Goal: Complete application form

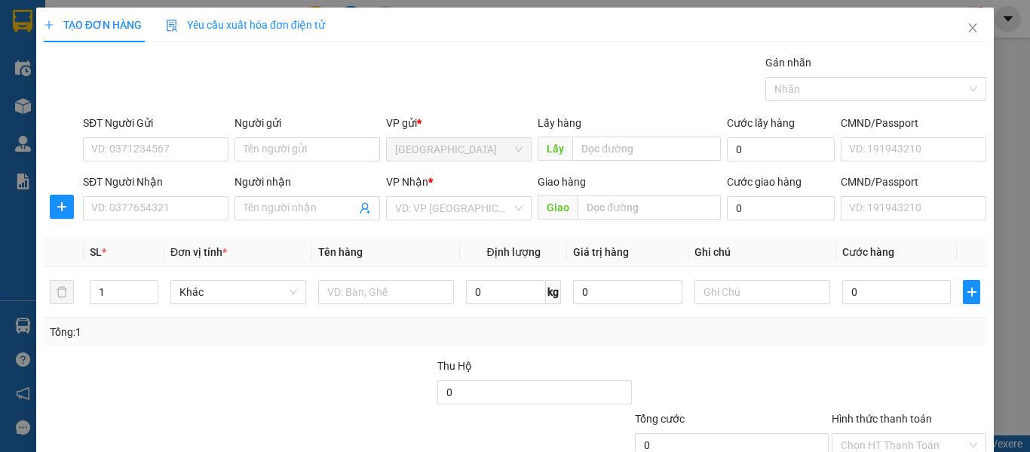
click at [121, 134] on div "SĐT Người Gửi" at bounding box center [156, 126] width 146 height 23
click at [124, 145] on input "SĐT Người Gửi" at bounding box center [156, 149] width 146 height 24
click at [106, 149] on input "079822923" at bounding box center [156, 149] width 146 height 24
click at [109, 149] on input "079822923" at bounding box center [156, 149] width 146 height 24
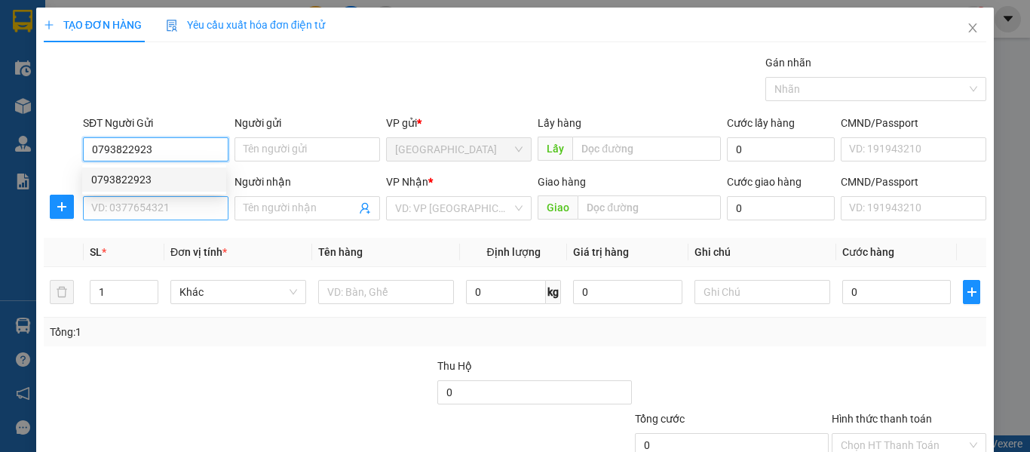
type input "0793822923"
click at [139, 207] on input "SĐT Người Nhận" at bounding box center [156, 208] width 146 height 24
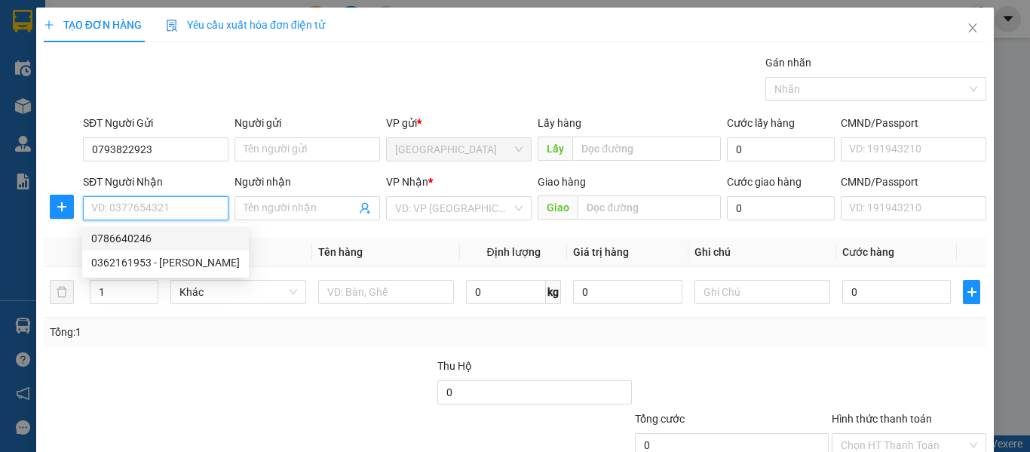
click at [142, 207] on input "SĐT Người Nhận" at bounding box center [156, 208] width 146 height 24
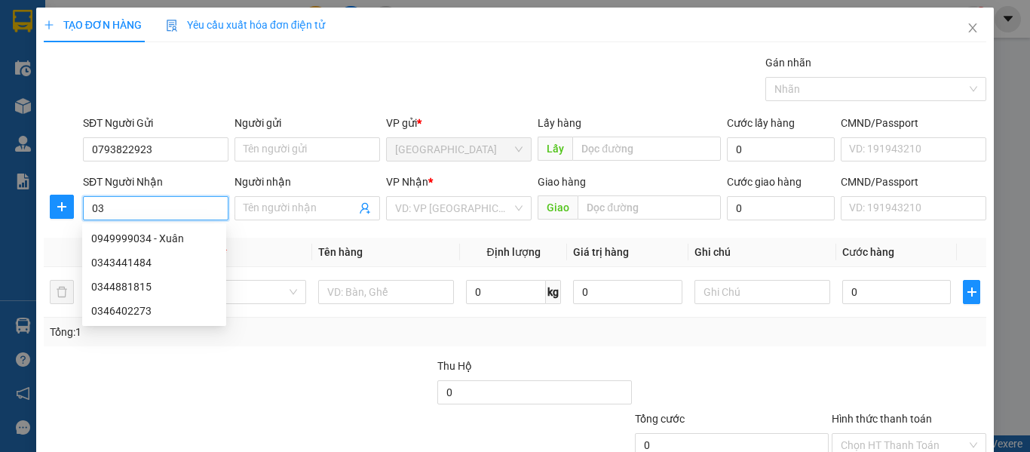
type input "0"
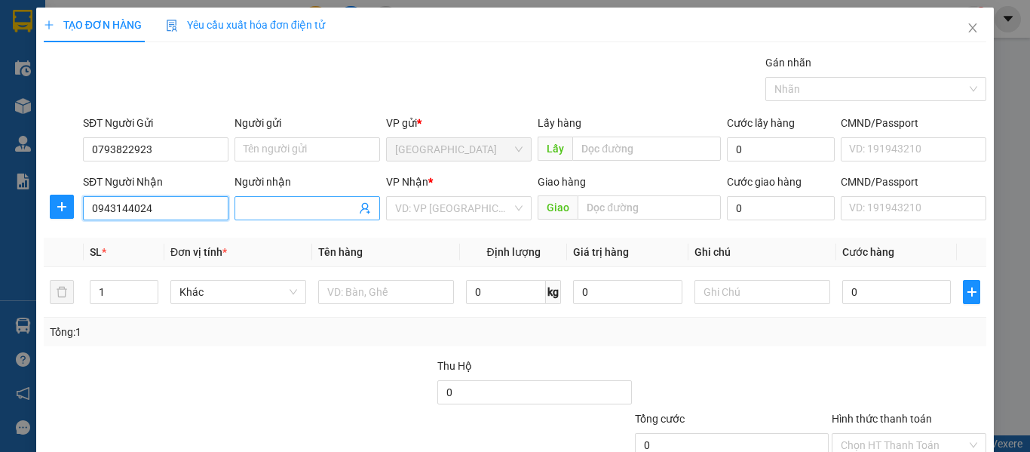
type input "0943144024"
click at [276, 205] on input "Người nhận" at bounding box center [300, 208] width 112 height 17
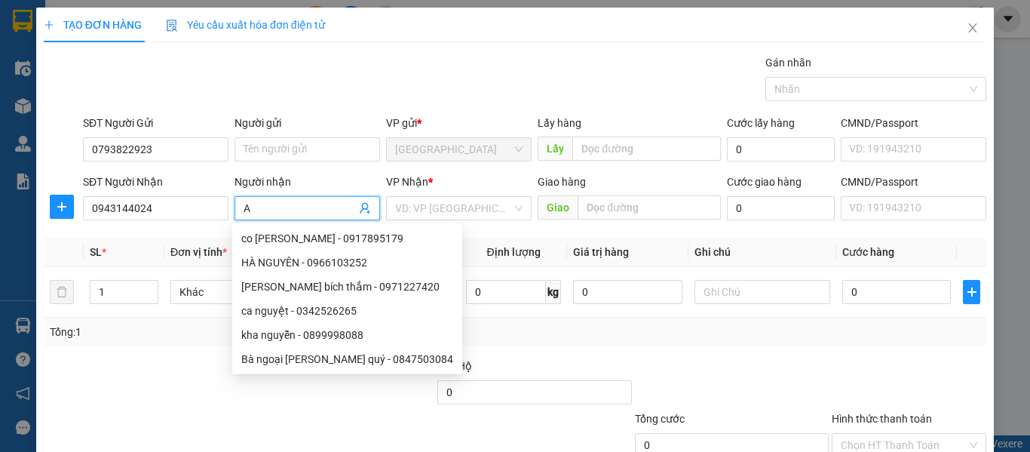
type input "A"
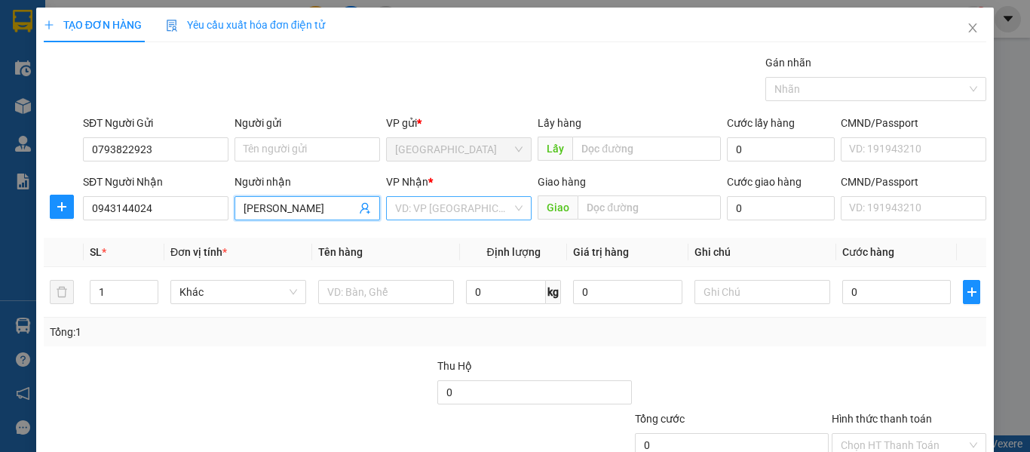
type input "[PERSON_NAME]"
click at [428, 200] on input "search" at bounding box center [453, 208] width 117 height 23
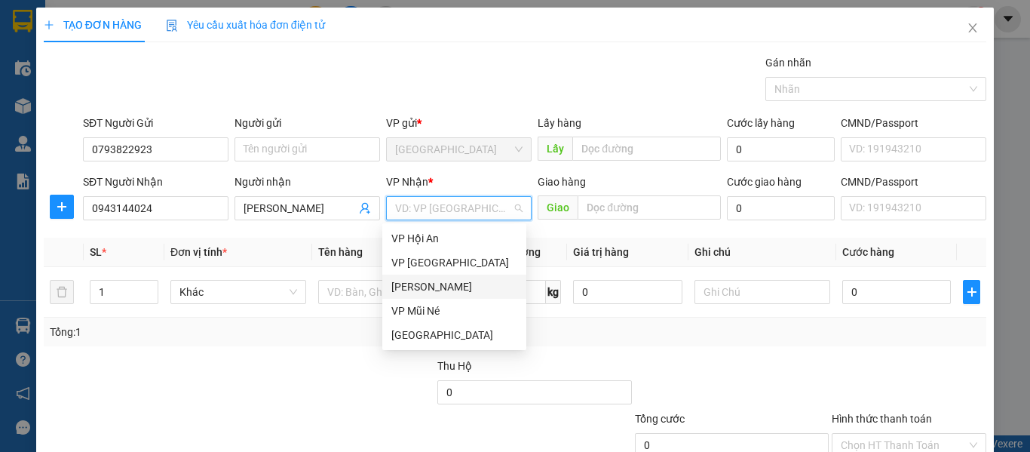
click at [436, 293] on div "[PERSON_NAME]" at bounding box center [454, 286] width 126 height 17
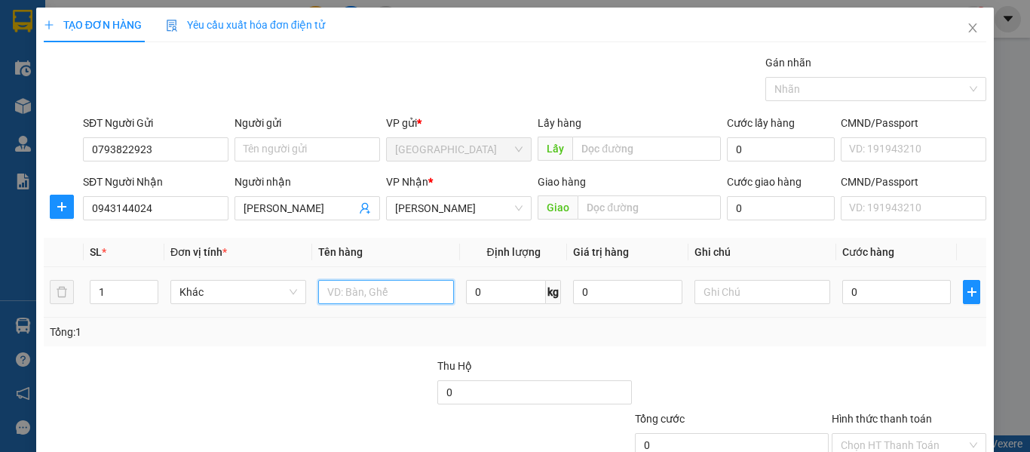
click at [369, 296] on input "text" at bounding box center [386, 292] width 136 height 24
type input "ĐỒ"
click at [847, 290] on input "0" at bounding box center [896, 292] width 109 height 24
type input "005"
type input "5"
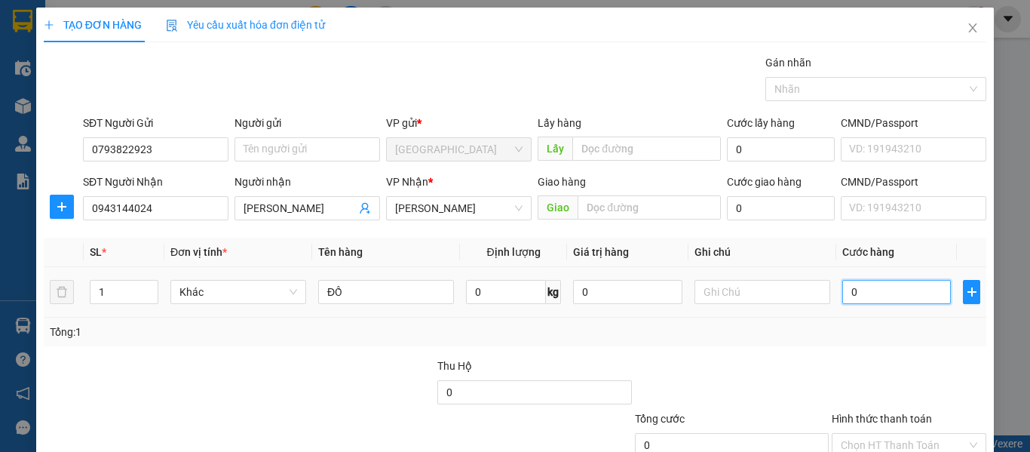
type input "5"
type input "0.050"
type input "50"
type input "005"
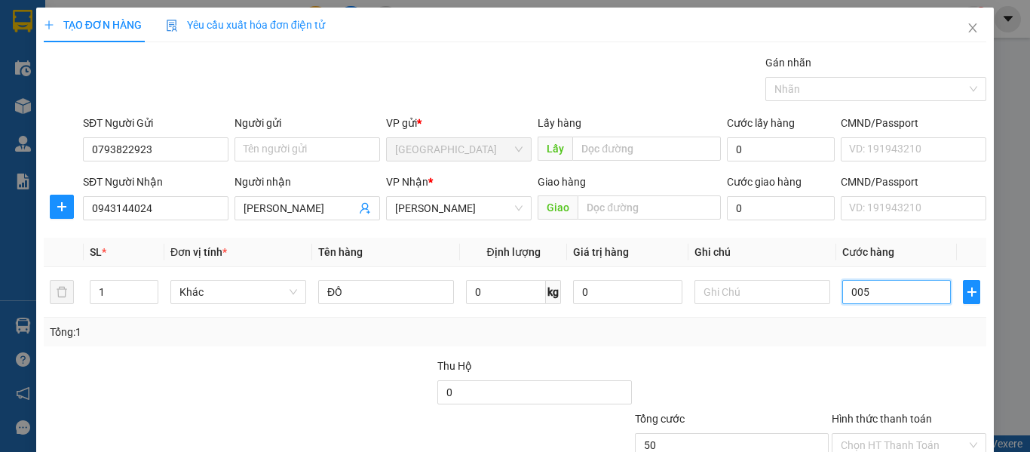
type input "5"
type input "00"
type input "0"
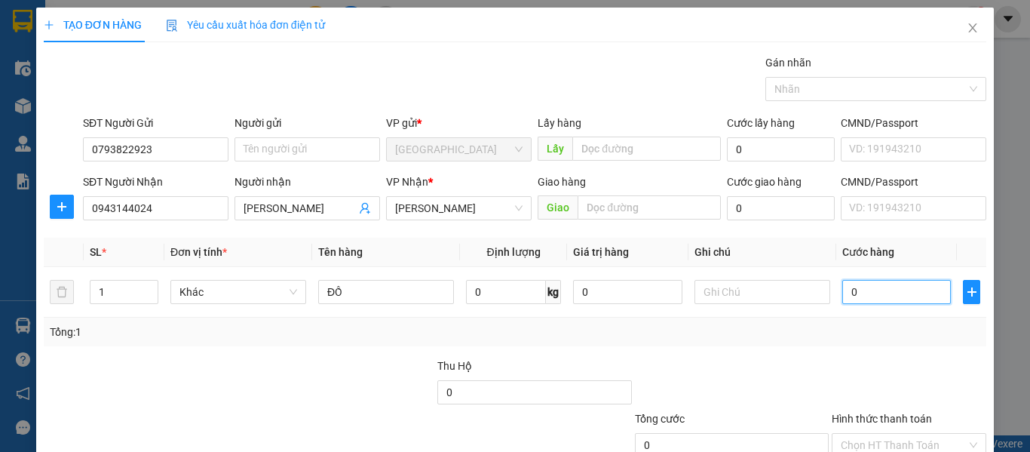
type input "50"
type input "500"
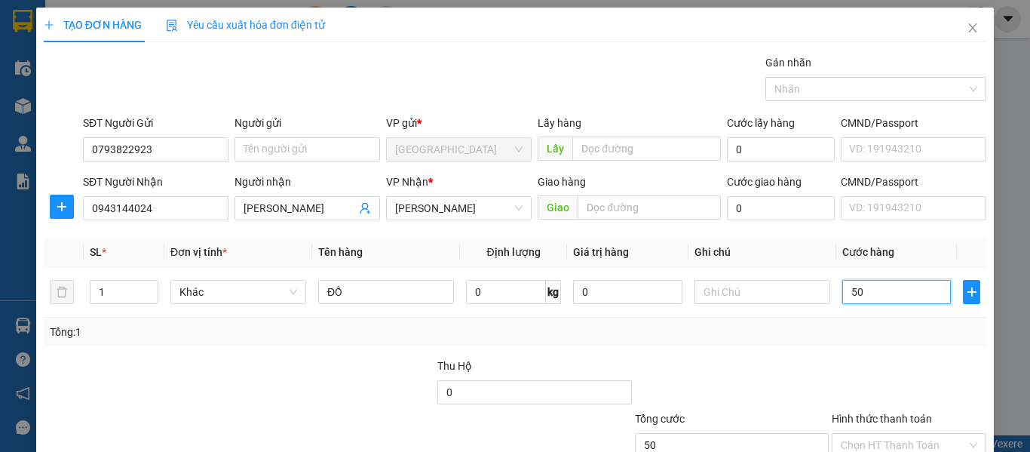
type input "500"
type input "5.000"
type input "555.000"
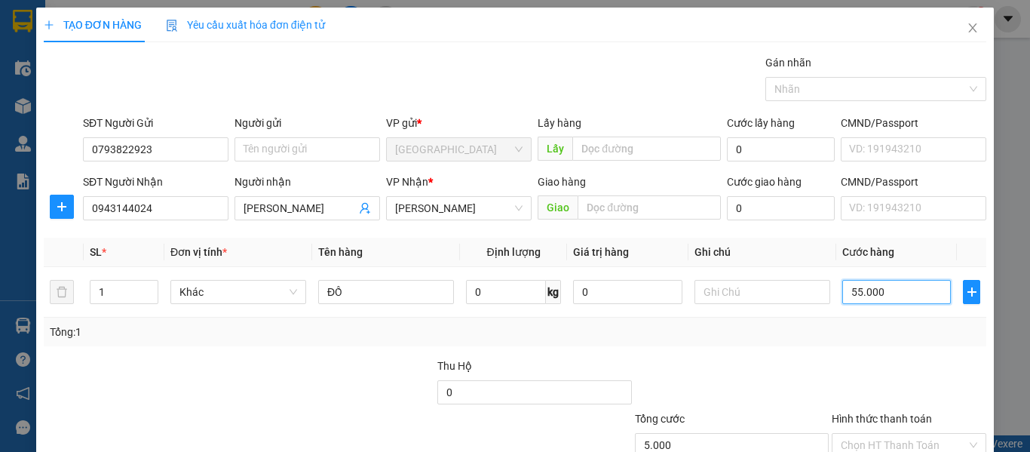
type input "555.000"
type input "55.500"
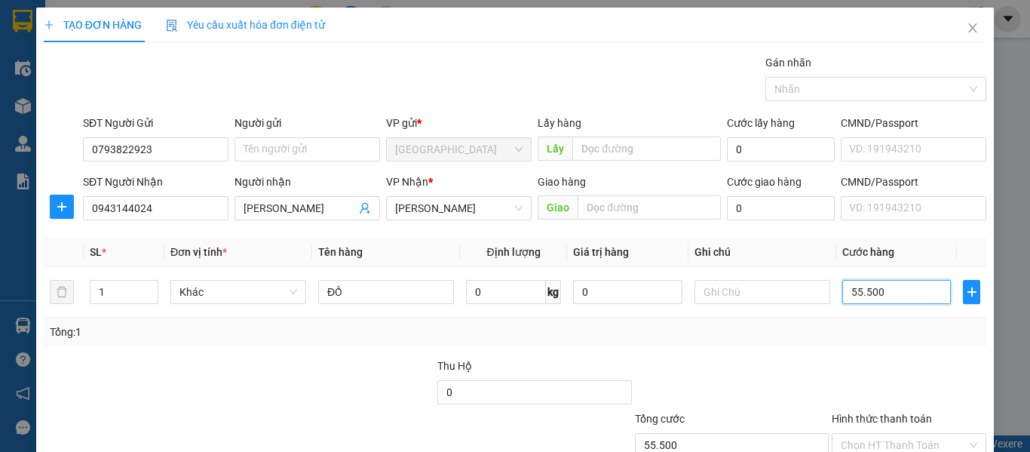
type input "5.550"
type input "555"
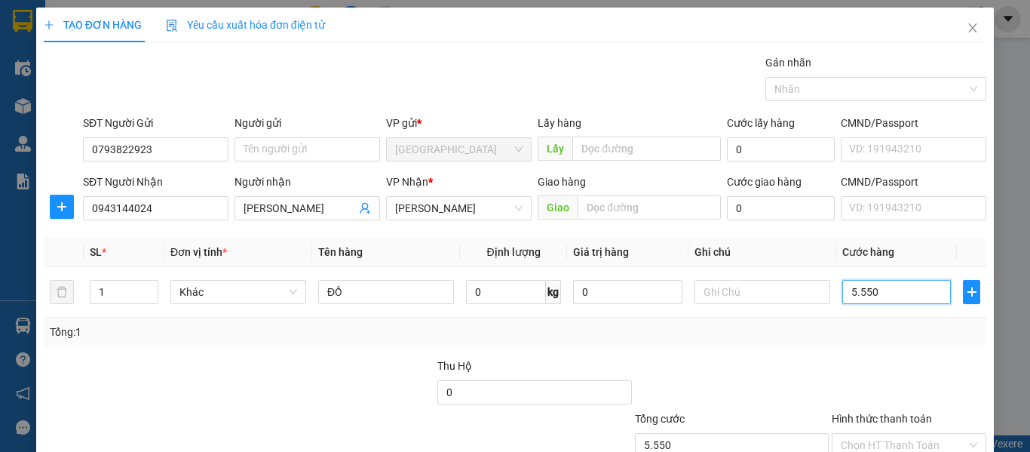
type input "555"
type input "55"
type input "5"
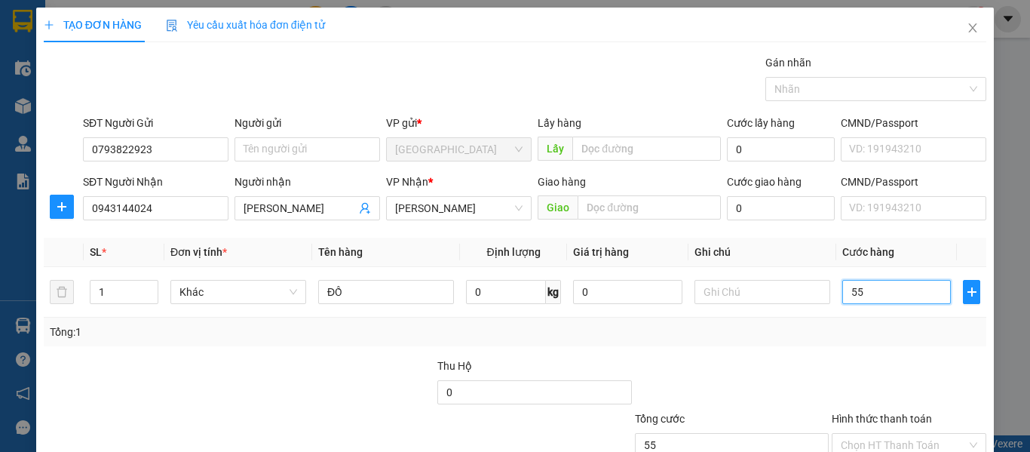
type input "5"
type input "050"
type input "50"
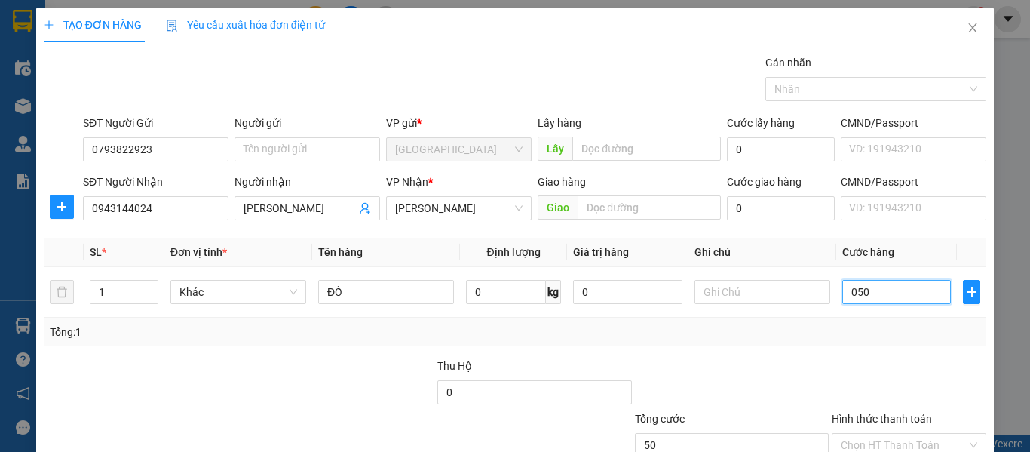
type input "05"
type input "5"
type input "0"
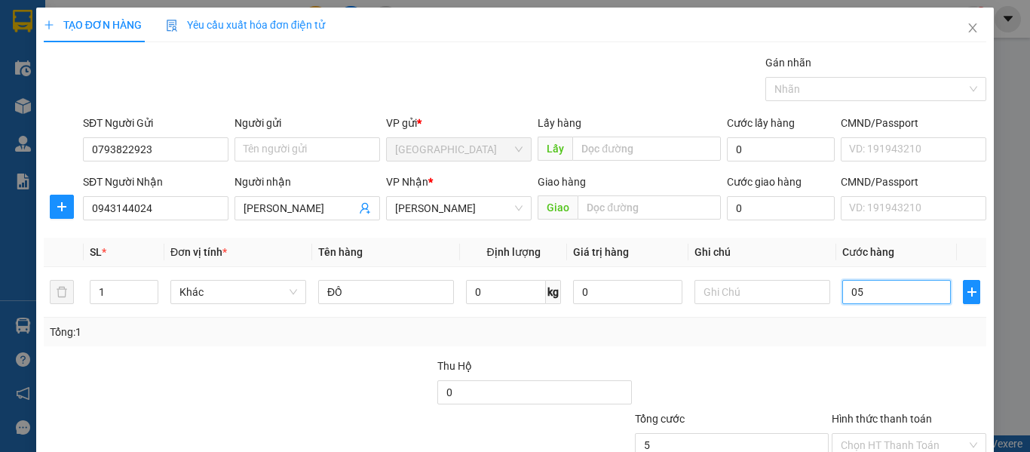
type input "0"
type input "50"
type input "500"
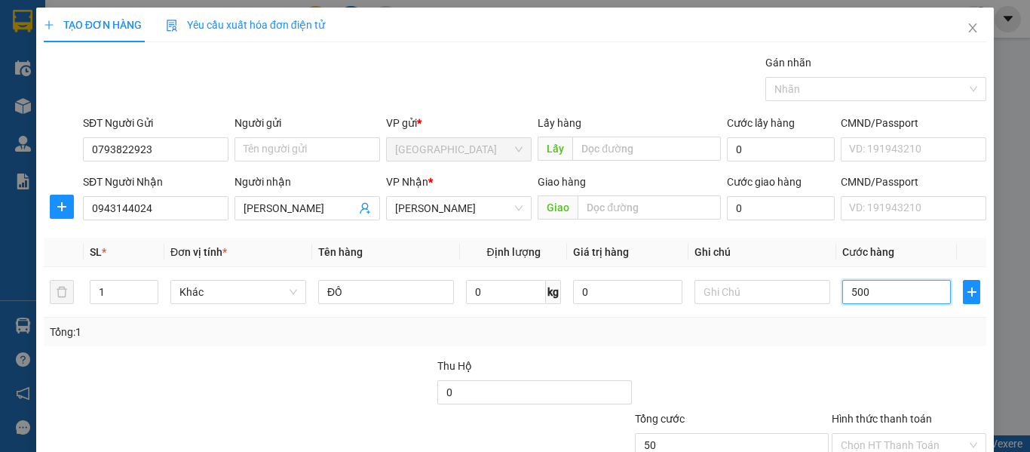
type input "500"
type input "50"
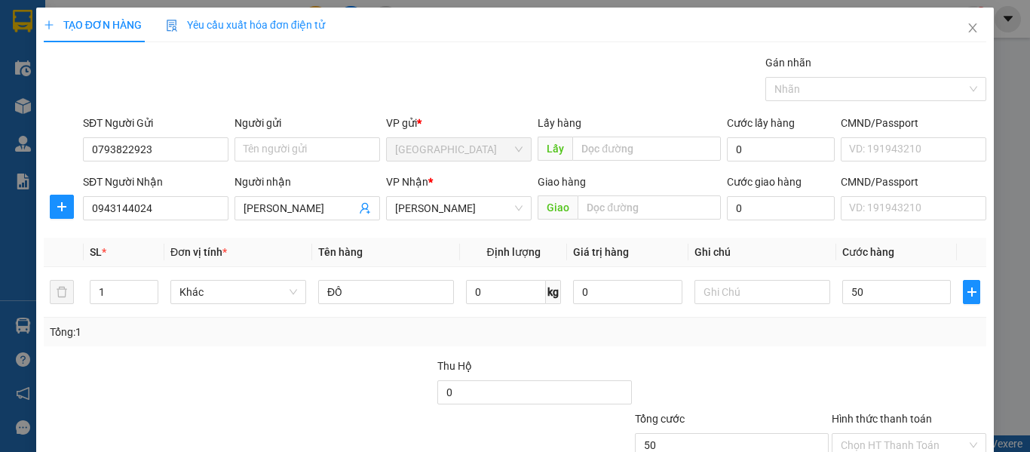
type input "50.000"
click at [892, 366] on div at bounding box center [909, 383] width 158 height 53
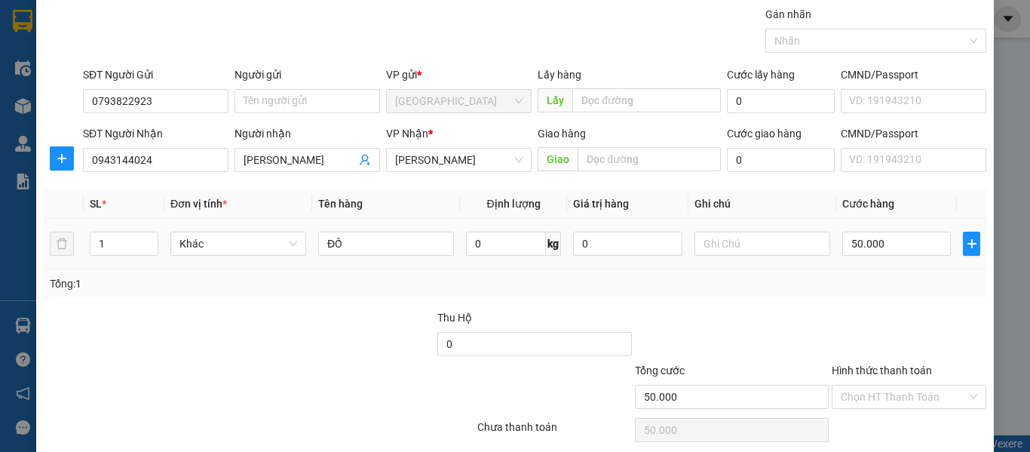
scroll to position [106, 0]
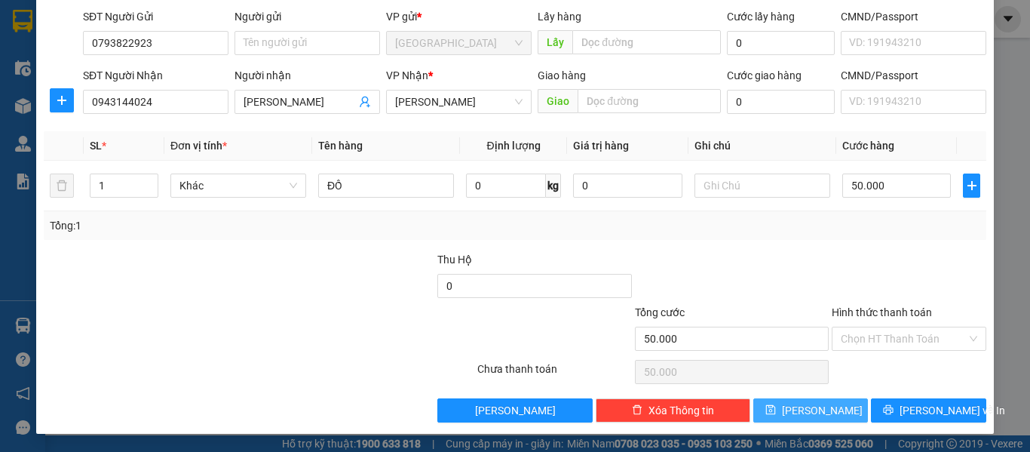
click at [803, 405] on span "[PERSON_NAME]" at bounding box center [822, 410] width 81 height 17
type input "0"
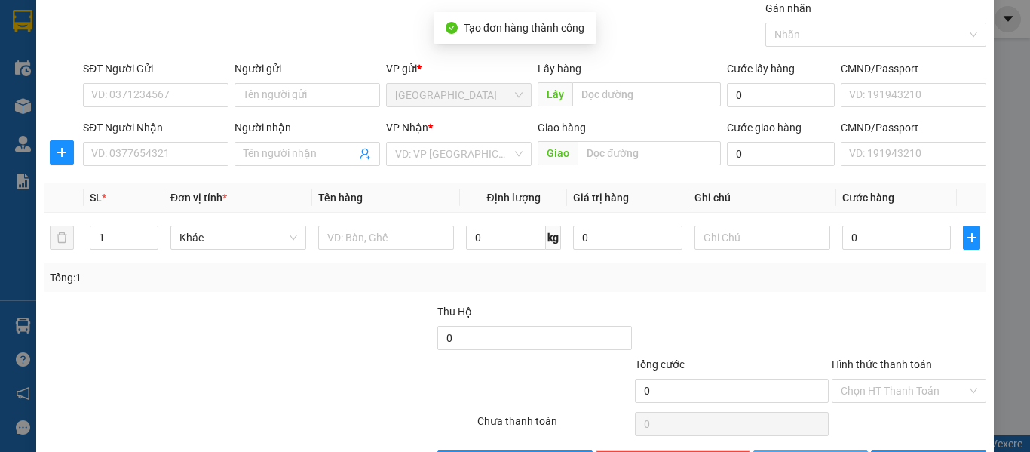
scroll to position [0, 0]
